Goal: Check status: Check status

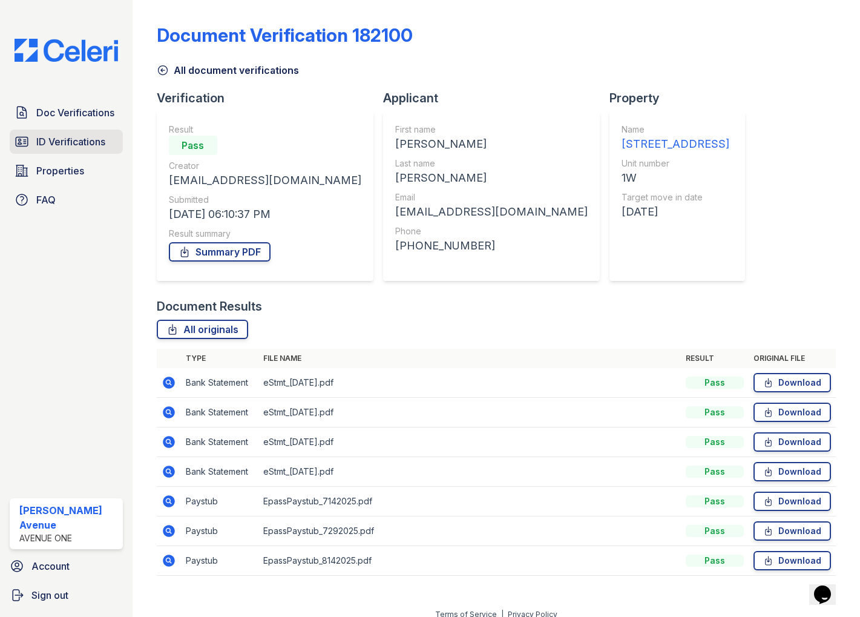
click at [96, 141] on span "ID Verifications" at bounding box center [70, 141] width 69 height 15
click at [94, 114] on span "Doc Verifications" at bounding box center [75, 112] width 78 height 15
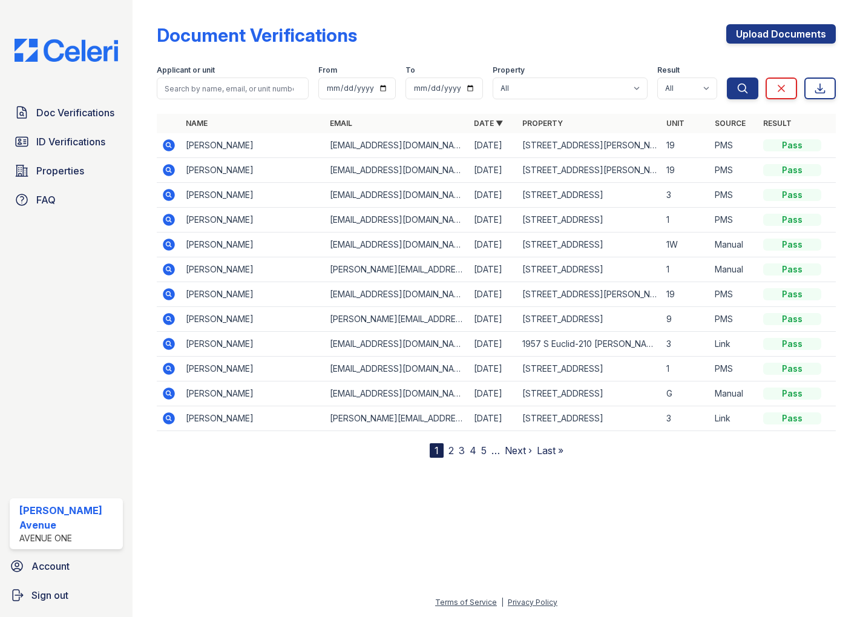
click at [94, 114] on span "Doc Verifications" at bounding box center [75, 112] width 78 height 15
type input "Raymind"
click at [727, 77] on button "Search" at bounding box center [742, 88] width 31 height 22
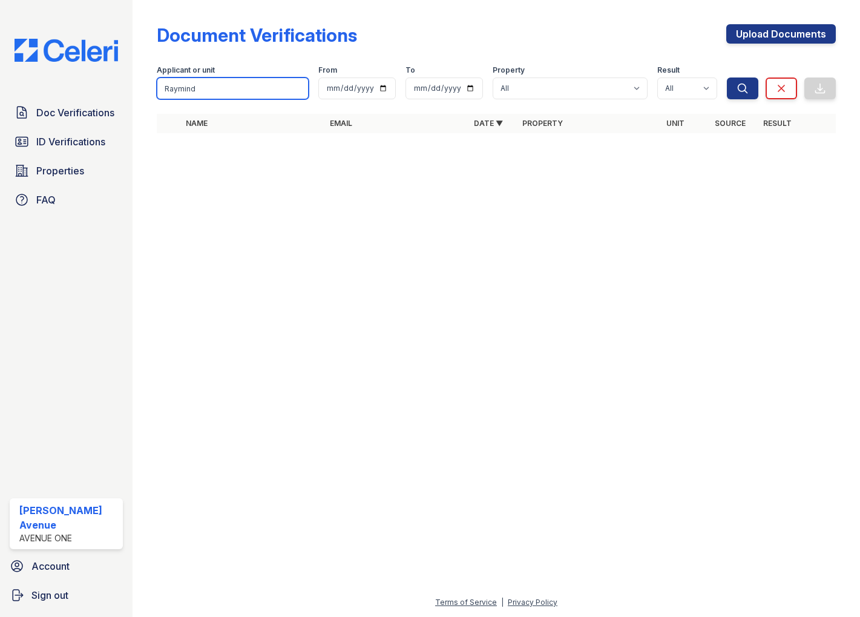
drag, startPoint x: 210, startPoint y: 85, endPoint x: 181, endPoint y: 89, distance: 29.3
click at [181, 89] on input "Raymind" at bounding box center [233, 88] width 152 height 22
type input "Raym"
click at [727, 77] on button "Search" at bounding box center [742, 88] width 31 height 22
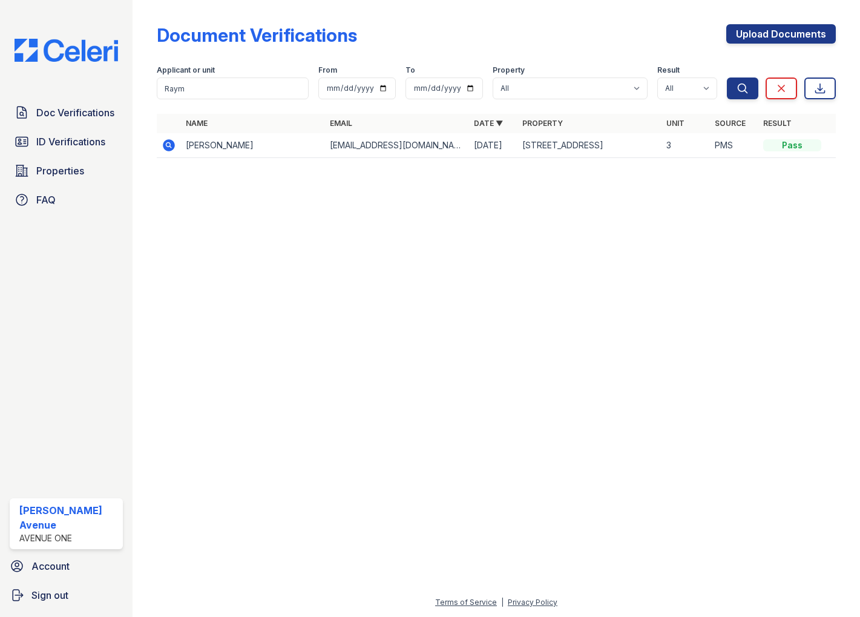
click at [171, 146] on icon at bounding box center [169, 145] width 15 height 15
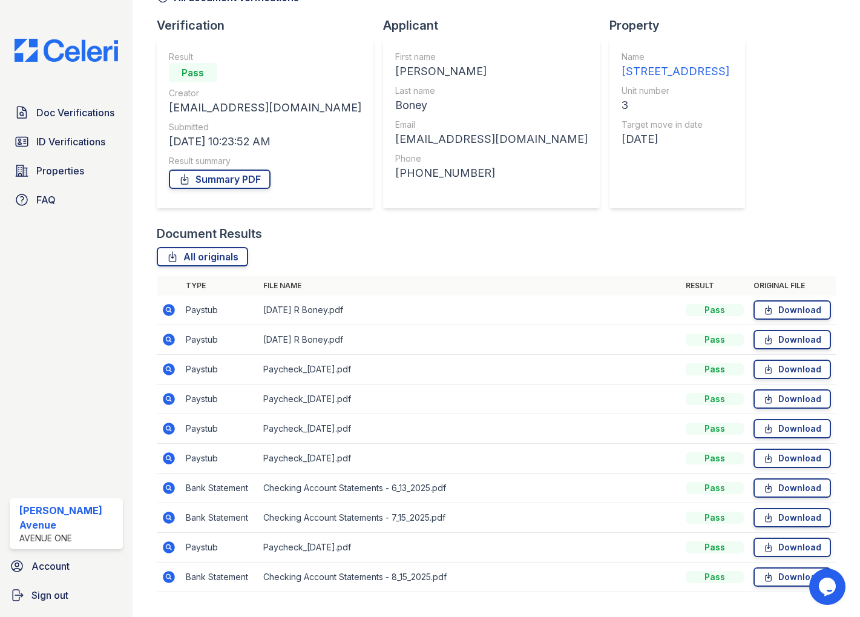
scroll to position [101, 0]
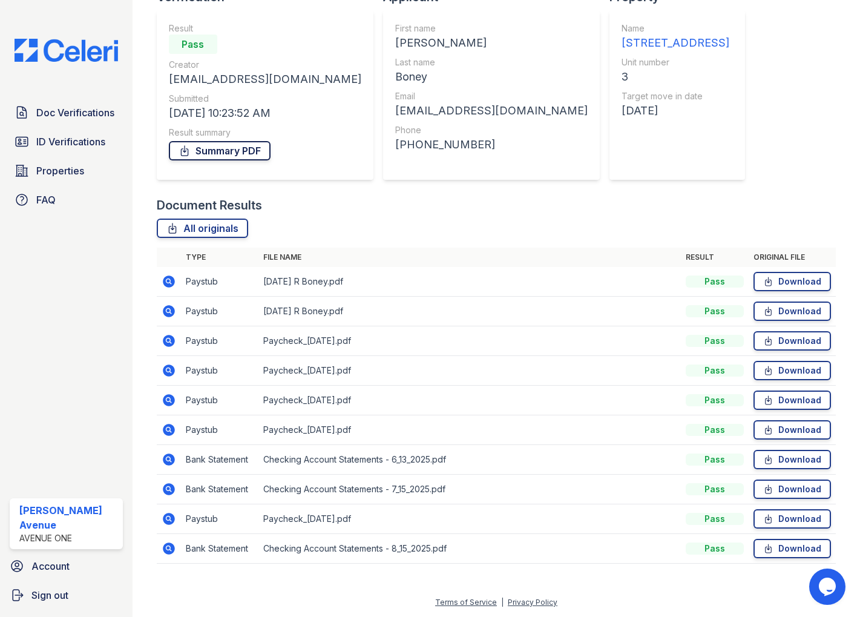
click at [221, 153] on link "Summary PDF" at bounding box center [220, 150] width 102 height 19
click at [204, 231] on link "All originals" at bounding box center [202, 227] width 91 height 19
click at [59, 141] on span "ID Verifications" at bounding box center [70, 141] width 69 height 15
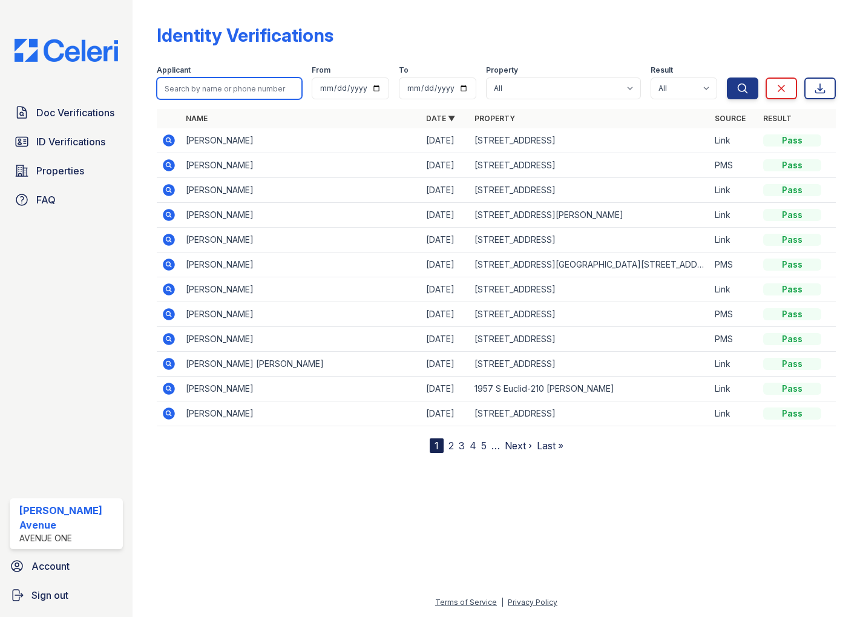
click at [242, 92] on input "search" at bounding box center [229, 88] width 145 height 22
type input "Raymind"
click at [727, 77] on button "Search" at bounding box center [742, 88] width 31 height 22
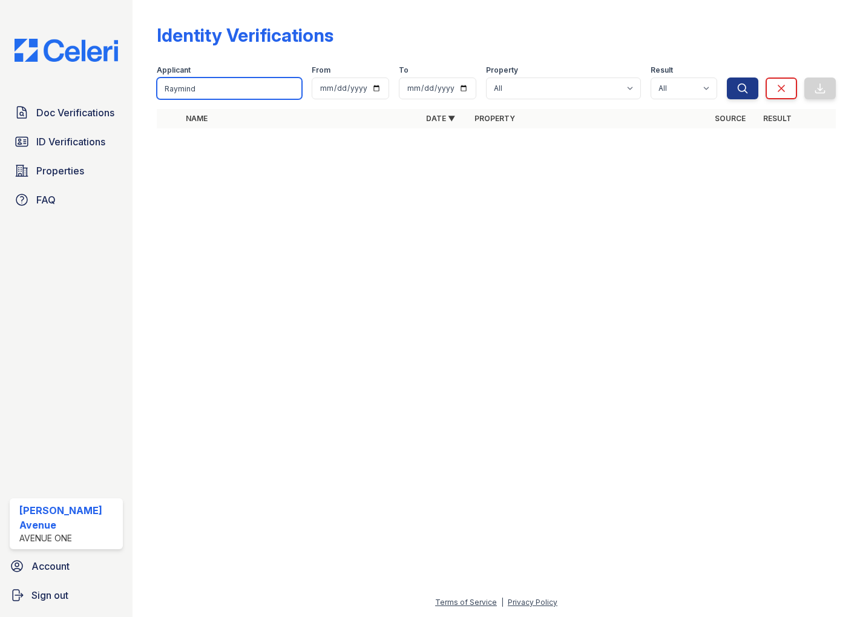
drag, startPoint x: 208, startPoint y: 85, endPoint x: 182, endPoint y: 90, distance: 26.4
click at [182, 90] on input "Raymind" at bounding box center [229, 88] width 145 height 22
type input "Raym"
click at [727, 77] on button "Search" at bounding box center [742, 88] width 31 height 22
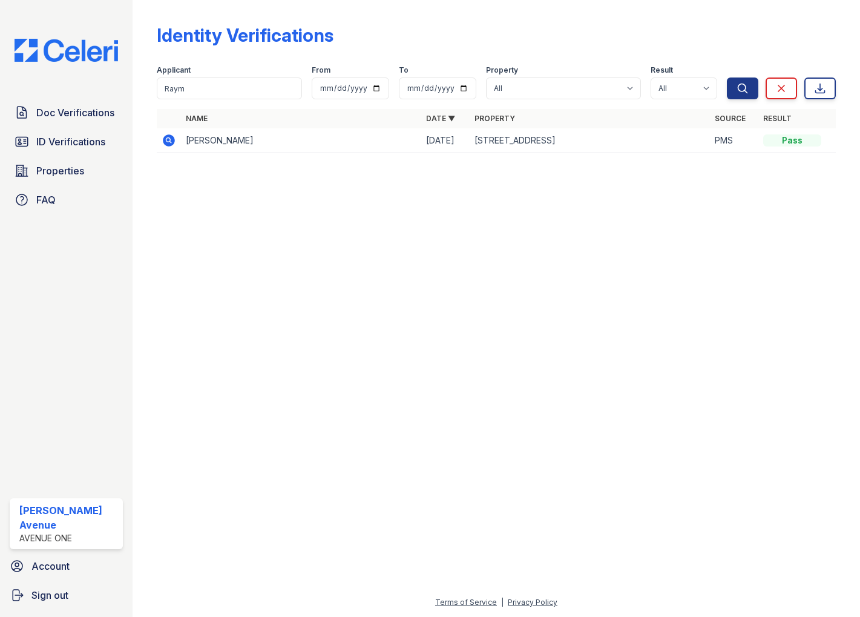
click at [169, 139] on icon at bounding box center [167, 139] width 3 height 3
